Goal: Information Seeking & Learning: Learn about a topic

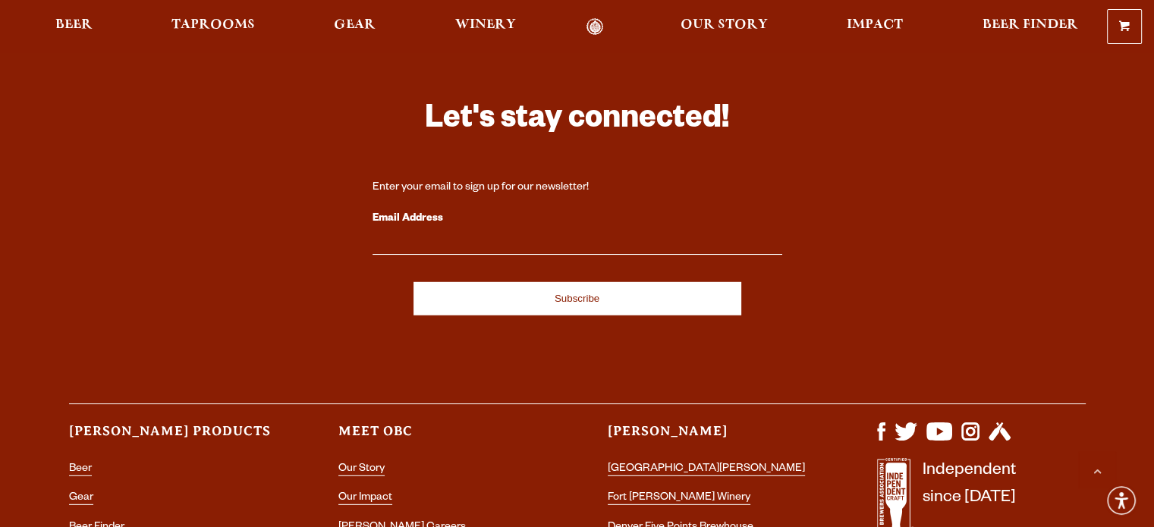
scroll to position [4454, 0]
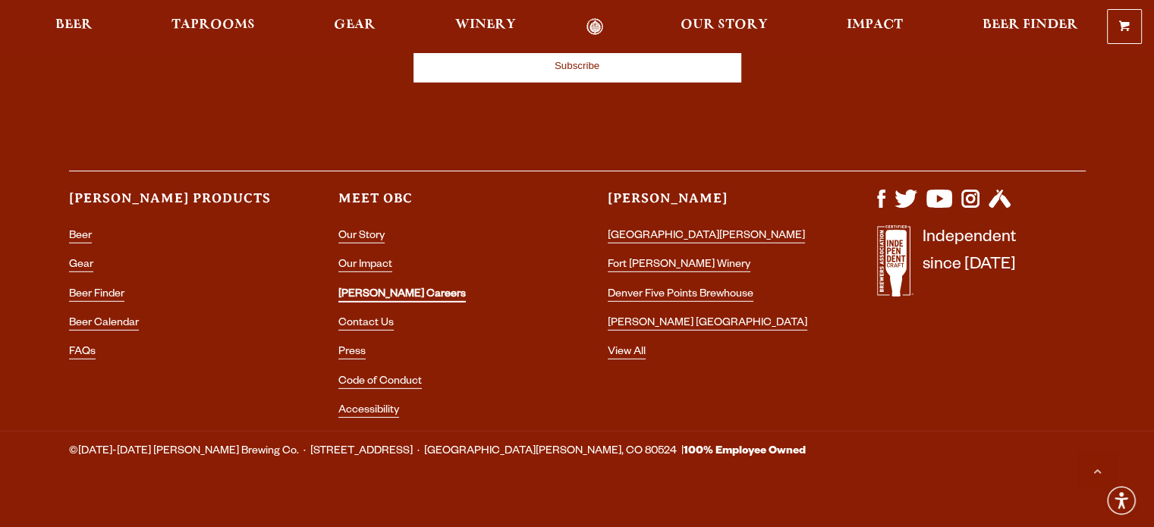
click at [382, 289] on link "[PERSON_NAME] Careers" at bounding box center [401, 296] width 127 height 14
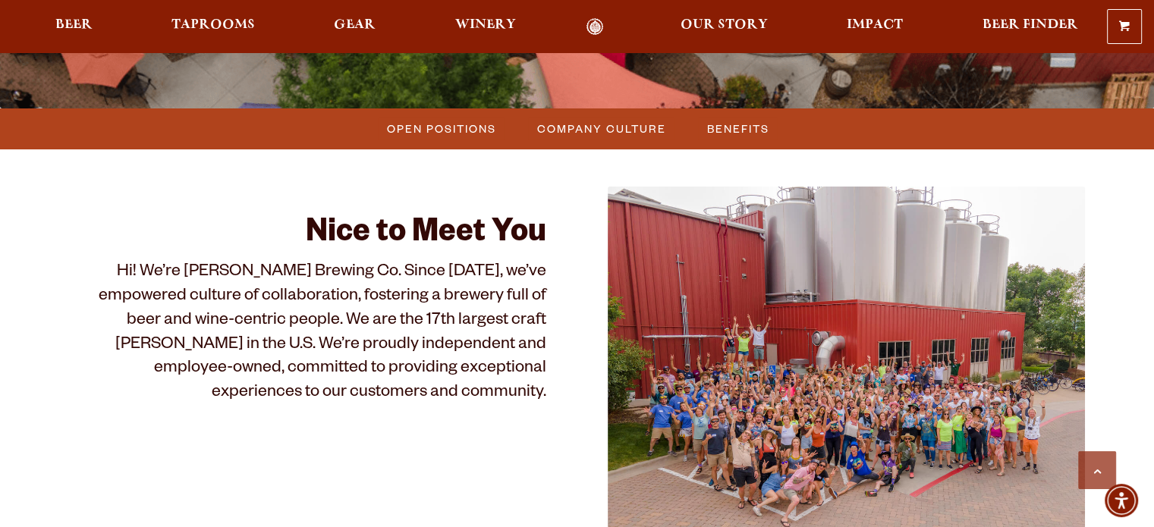
scroll to position [379, 0]
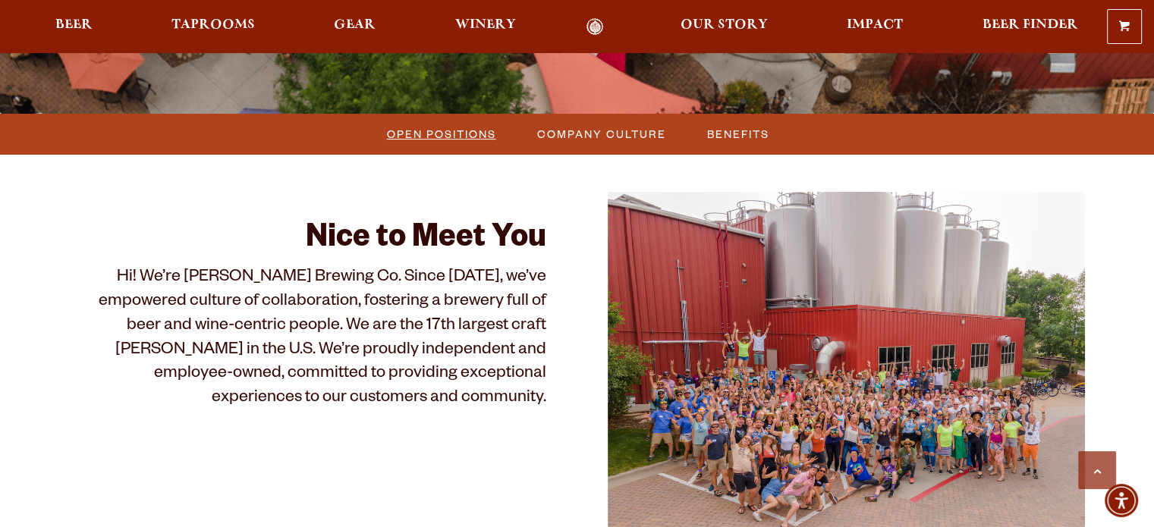
click at [448, 140] on span "Open Positions" at bounding box center [441, 134] width 109 height 22
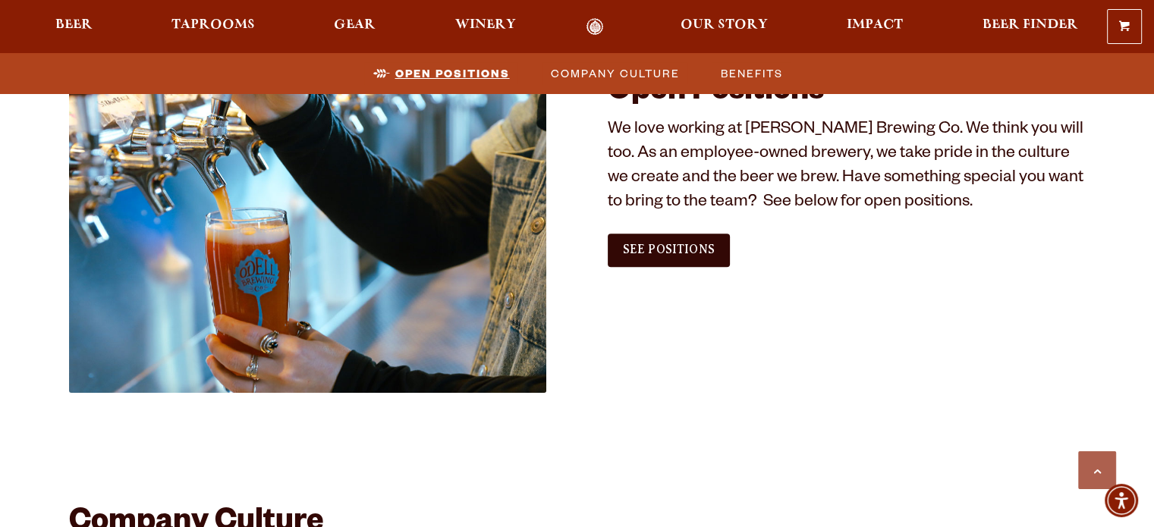
scroll to position [923, 0]
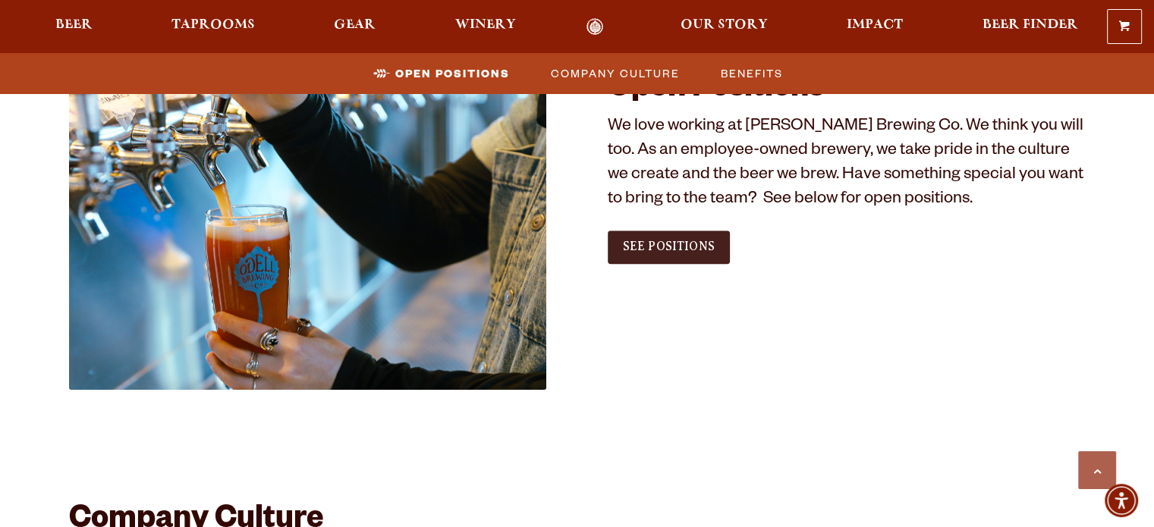
click at [665, 244] on span "See Positions" at bounding box center [669, 247] width 92 height 14
